Goal: Task Accomplishment & Management: Manage account settings

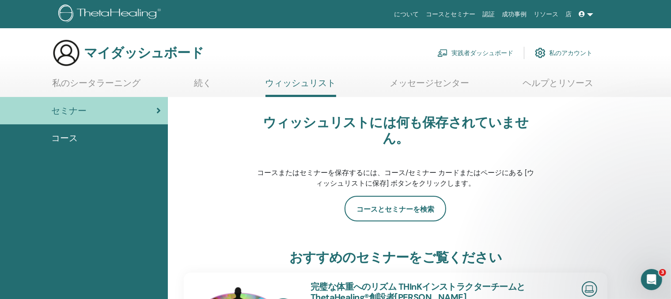
click at [573, 52] on font "私のアカウント" at bounding box center [570, 53] width 43 height 8
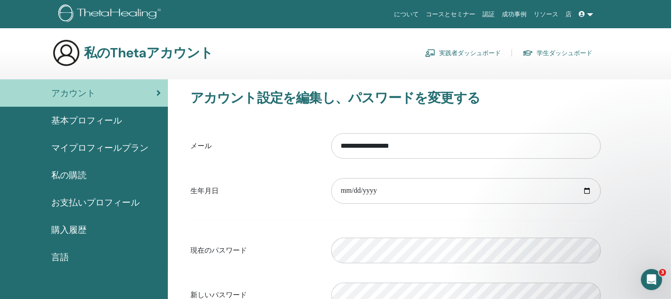
click at [94, 117] on font "基本プロフィール" at bounding box center [86, 120] width 71 height 11
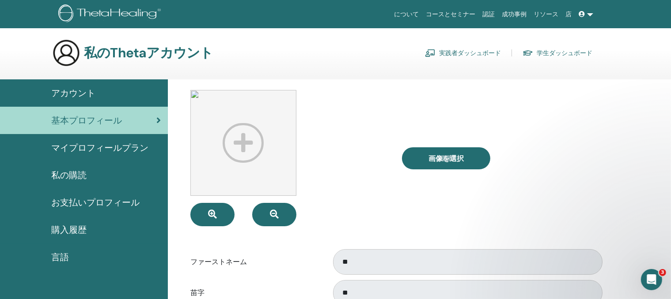
click at [495, 11] on font "認証" at bounding box center [489, 14] width 12 height 7
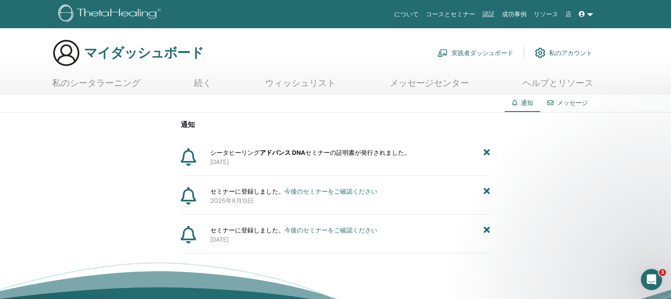
click at [369, 154] on font "セミナーの証明書が発行されました。" at bounding box center [357, 153] width 105 height 8
click at [223, 163] on font "2025年8月19日" at bounding box center [219, 162] width 18 height 8
click at [372, 158] on p "2025年8月19日" at bounding box center [350, 162] width 280 height 9
click at [215, 159] on font "2025年8月19日" at bounding box center [219, 162] width 18 height 8
click at [175, 153] on div "通知 シータヒーリング アドバンス DNA セミナーの証明書が発行されました。 2025年8月19日 セミナーに登録しました。 今後のセミナーをご確認ください…" at bounding box center [335, 183] width 671 height 141
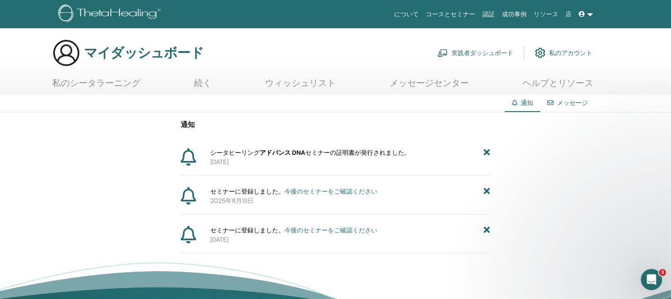
click at [183, 154] on icon at bounding box center [188, 157] width 15 height 18
click at [579, 103] on font "メッセージ" at bounding box center [572, 103] width 31 height 8
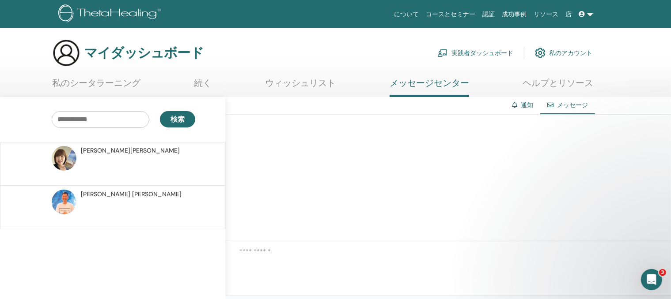
click at [75, 165] on div at bounding box center [65, 164] width 26 height 36
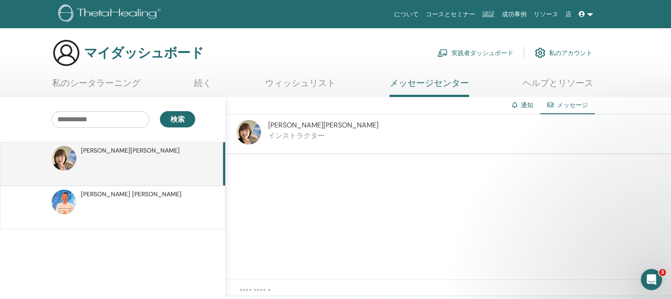
scroll to position [44, 0]
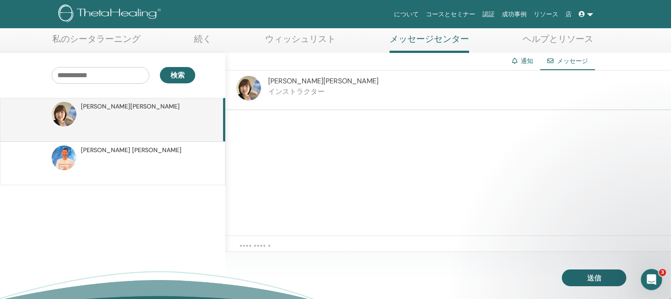
click at [570, 66] on div "メッセージ" at bounding box center [567, 61] width 55 height 17
click at [265, 94] on div "大浜 恵子 インストラクター" at bounding box center [447, 91] width 445 height 40
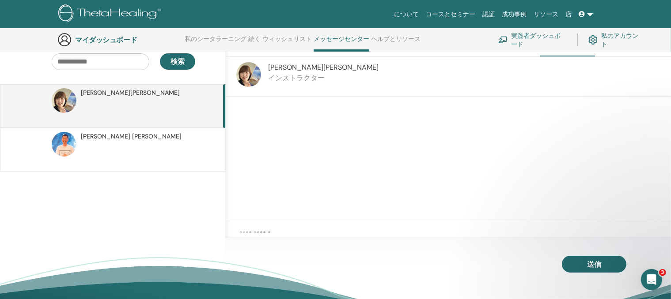
scroll to position [0, 0]
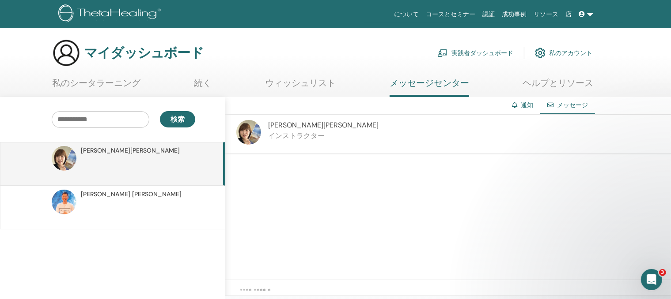
click at [108, 77] on font "私のシータラーニング" at bounding box center [96, 82] width 88 height 11
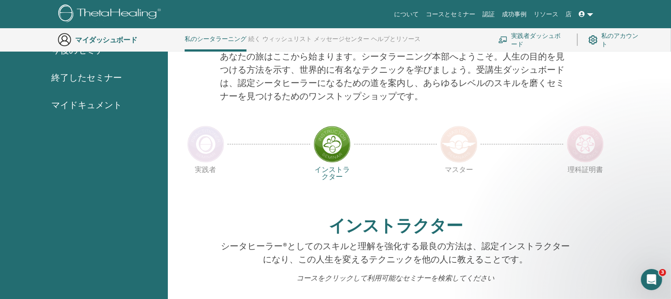
scroll to position [200, 0]
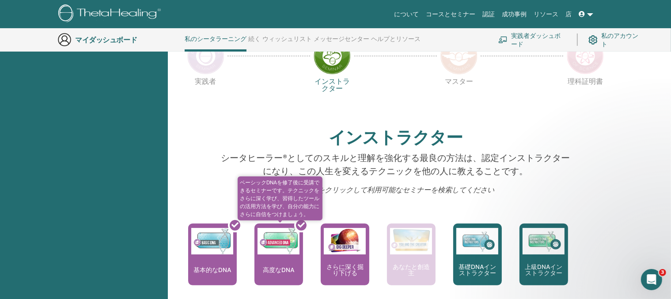
click at [280, 275] on div at bounding box center [284, 258] width 49 height 79
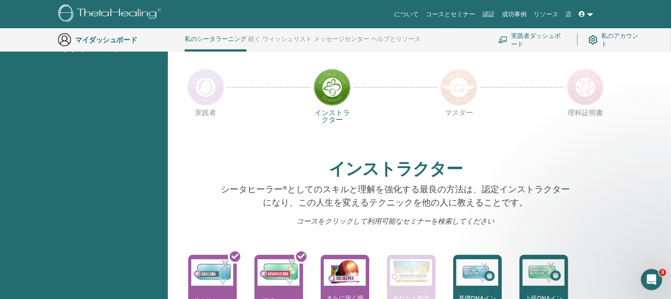
scroll to position [111, 0]
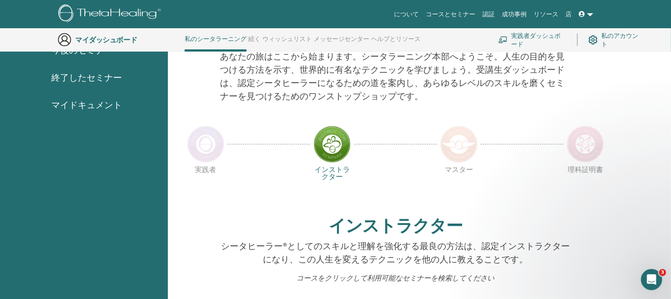
click at [495, 15] on font "認証" at bounding box center [489, 14] width 12 height 7
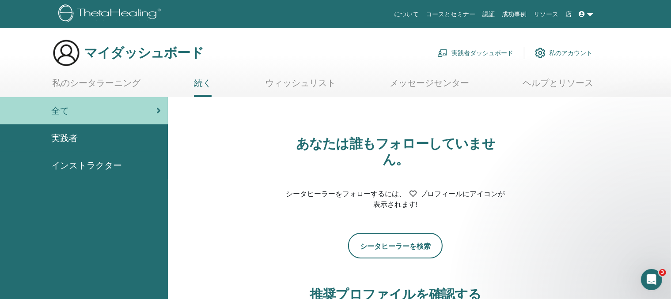
click at [70, 140] on font "実践者" at bounding box center [64, 137] width 26 height 11
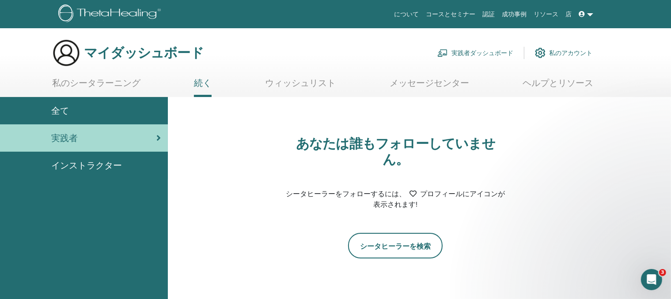
click at [560, 51] on font "私のアカウント" at bounding box center [570, 53] width 43 height 8
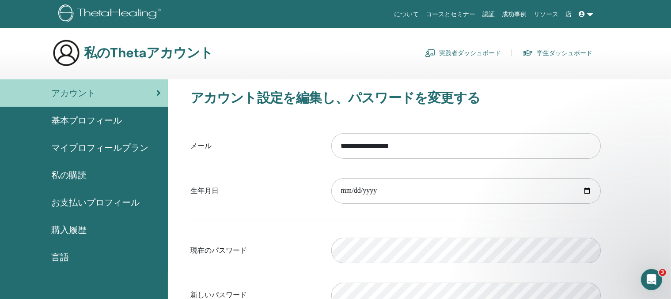
click at [459, 52] on font "実践者ダッシュボード" at bounding box center [470, 53] width 62 height 8
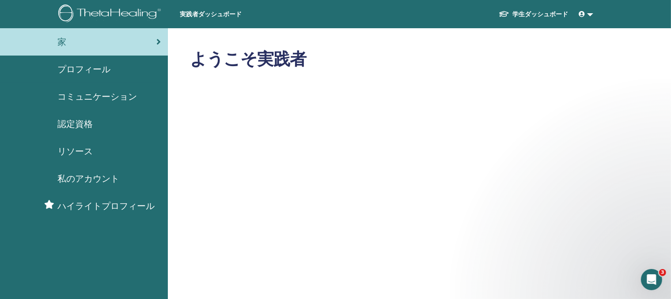
click at [588, 16] on link at bounding box center [585, 14] width 21 height 16
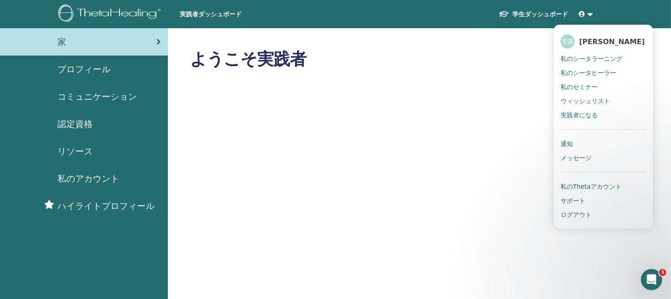
click at [75, 121] on font "認定資格" at bounding box center [74, 123] width 35 height 11
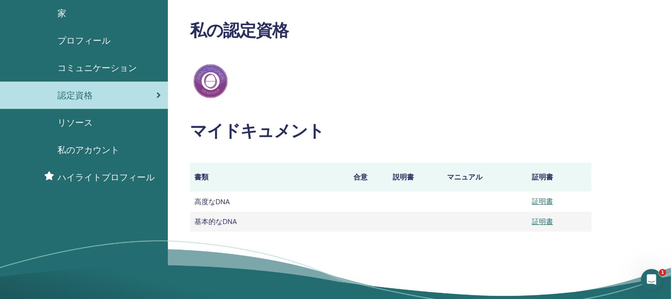
scroll to position [44, 0]
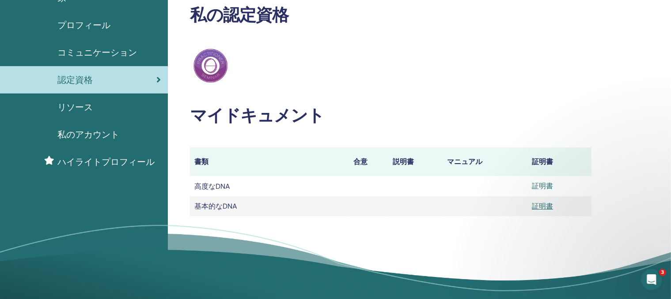
click at [544, 185] on font "証明書" at bounding box center [542, 185] width 21 height 9
